Goal: Navigation & Orientation: Find specific page/section

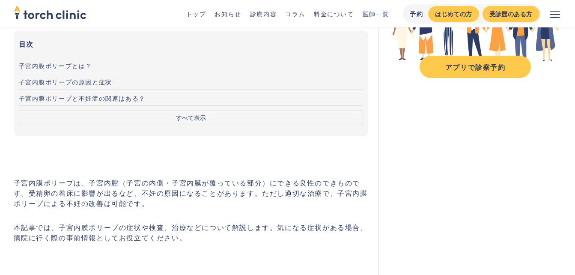
scroll to position [184, 0]
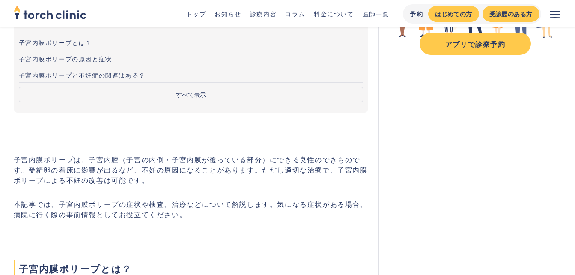
click at [202, 94] on button "すべて表示" at bounding box center [191, 94] width 345 height 15
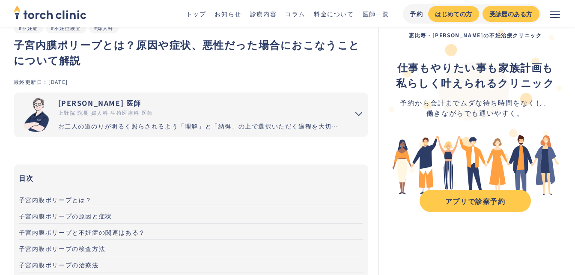
scroll to position [0, 0]
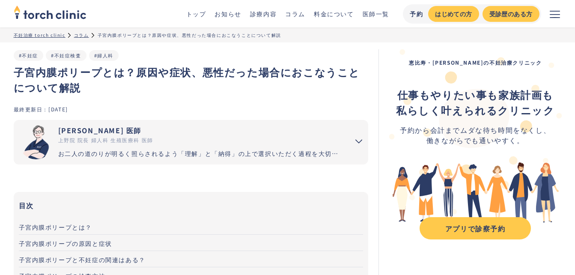
click at [69, 140] on div "上野院 院長 婦人科 生殖医療科 医師" at bounding box center [200, 140] width 285 height 8
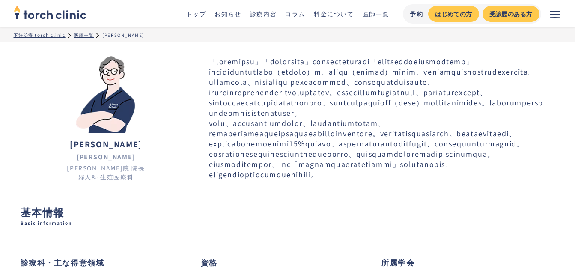
click at [78, 35] on div "医師一覧" at bounding box center [84, 35] width 20 height 6
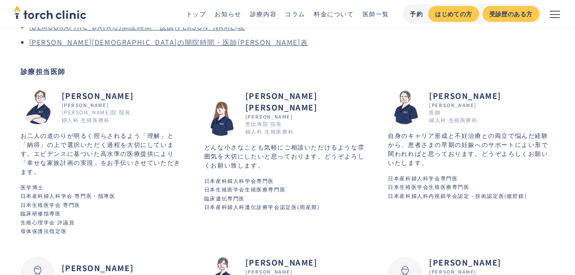
scroll to position [128, 0]
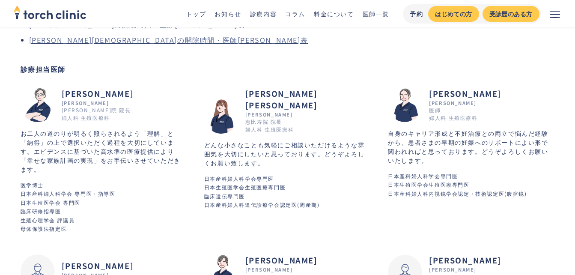
click at [67, 112] on div "[PERSON_NAME]院 院長 婦人科 生殖医療科" at bounding box center [96, 113] width 69 height 15
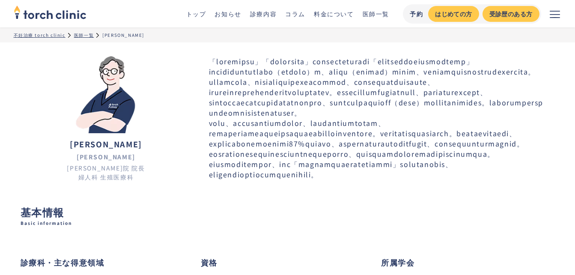
click at [267, 15] on link "診療内容" at bounding box center [263, 13] width 27 height 9
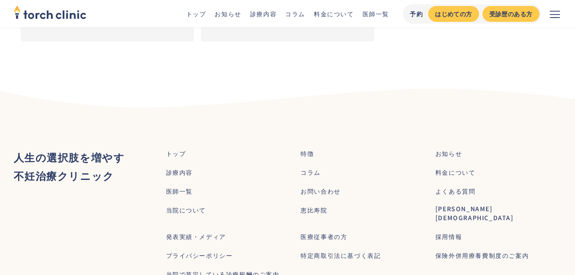
scroll to position [1455, 0]
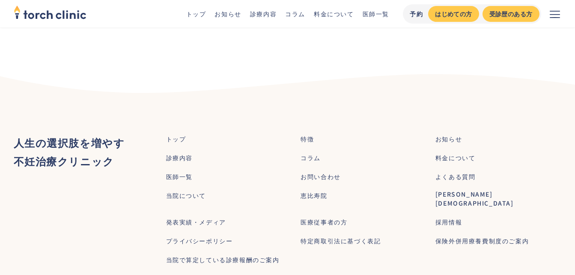
click at [440, 197] on div "[PERSON_NAME][DEMOGRAPHIC_DATA]" at bounding box center [498, 199] width 126 height 18
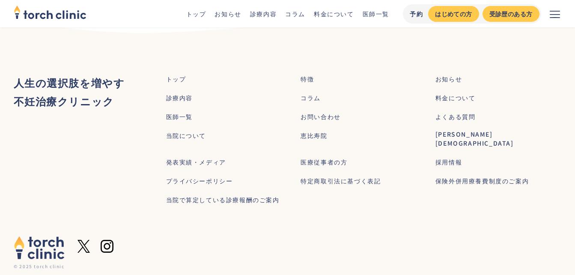
scroll to position [3198, 0]
